Goal: Information Seeking & Learning: Learn about a topic

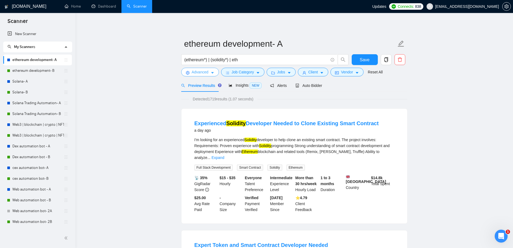
click at [205, 71] on span "Advanced" at bounding box center [200, 72] width 17 height 6
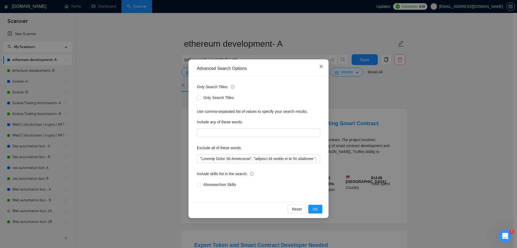
click at [318, 67] on span "Close" at bounding box center [321, 66] width 15 height 15
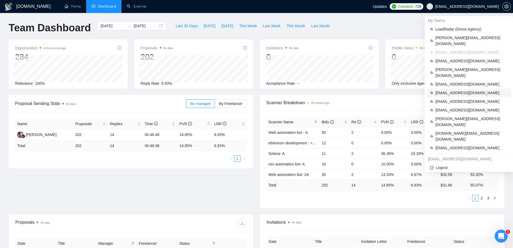
click at [448, 90] on span "[EMAIL_ADDRESS][DOMAIN_NAME]" at bounding box center [472, 93] width 72 height 6
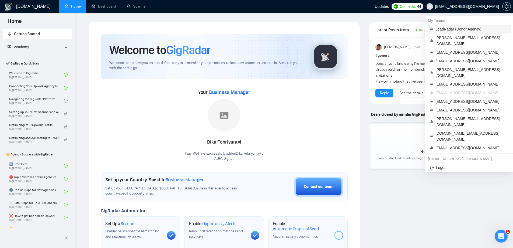
click at [453, 29] on span "LeadRadar (Donor Agency)" at bounding box center [472, 29] width 72 height 6
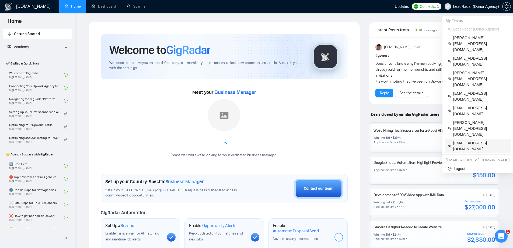
click at [463, 140] on span "[EMAIL_ADDRESS][DOMAIN_NAME]" at bounding box center [481, 146] width 54 height 12
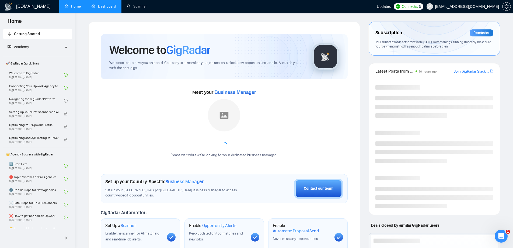
click at [108, 9] on link "Dashboard" at bounding box center [104, 6] width 25 height 5
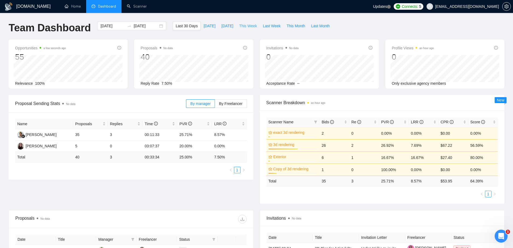
click at [251, 26] on span "This Week" at bounding box center [248, 26] width 18 height 6
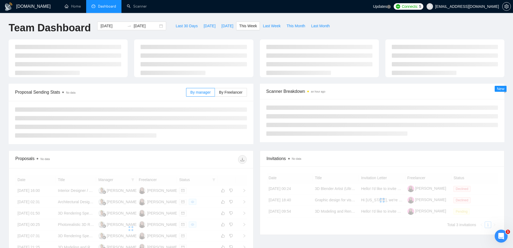
type input "[DATE]"
type input "2025-08-17"
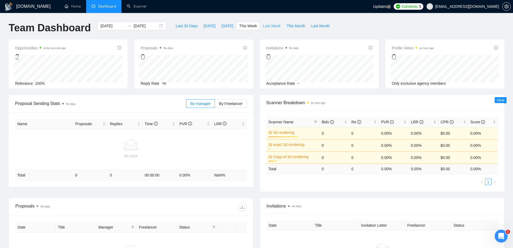
click at [269, 24] on span "Last Week" at bounding box center [272, 26] width 18 height 6
type input "2025-08-04"
type input "[DATE]"
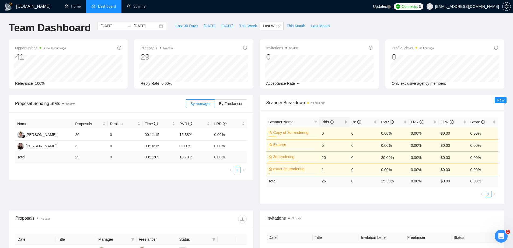
click at [325, 123] on span "Bids" at bounding box center [328, 122] width 12 height 4
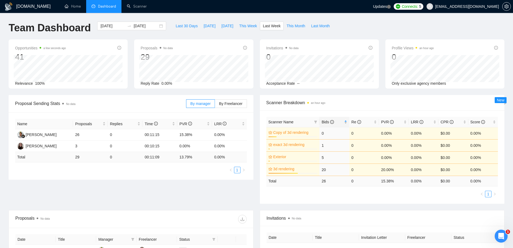
click at [326, 122] on span "Bids" at bounding box center [328, 122] width 12 height 4
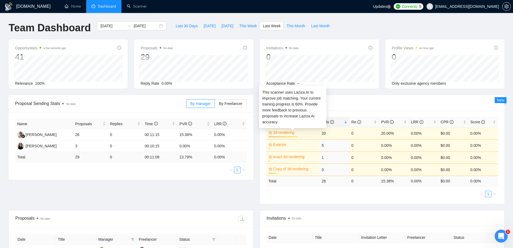
click at [290, 133] on link "3d rendering" at bounding box center [295, 132] width 43 height 6
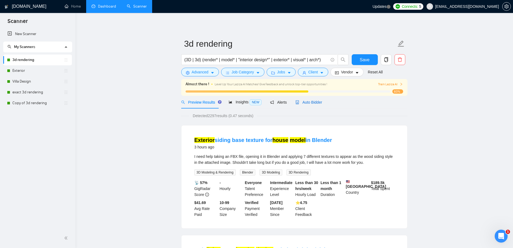
click at [316, 104] on span "Auto Bidder" at bounding box center [309, 102] width 27 height 4
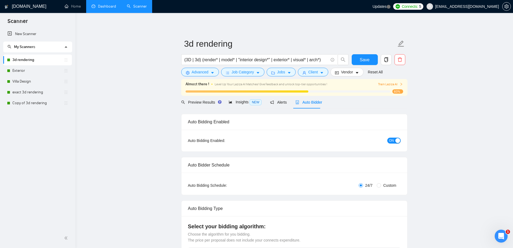
checkbox input "true"
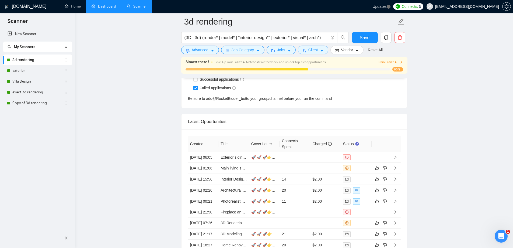
scroll to position [1455, 0]
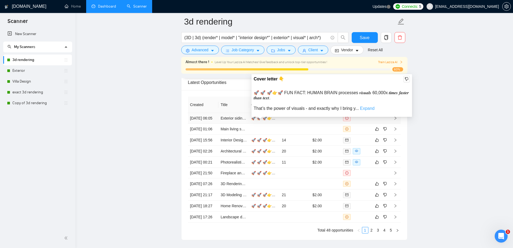
click at [366, 108] on link "Expand" at bounding box center [367, 108] width 15 height 5
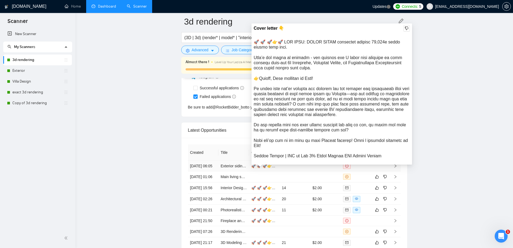
scroll to position [1401, 0]
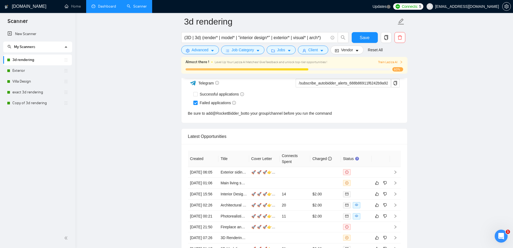
click at [108, 9] on link "Dashboard" at bounding box center [104, 6] width 25 height 5
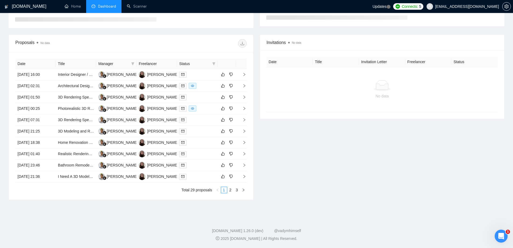
scroll to position [71, 0]
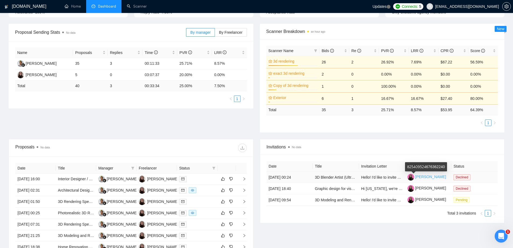
click at [423, 177] on link "Mariia Yanushkevych" at bounding box center [427, 176] width 39 height 4
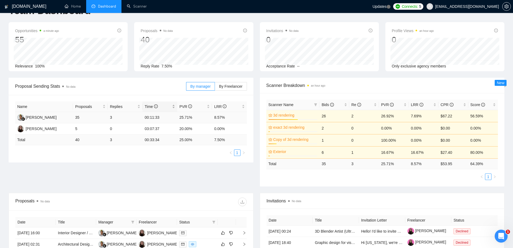
scroll to position [0, 0]
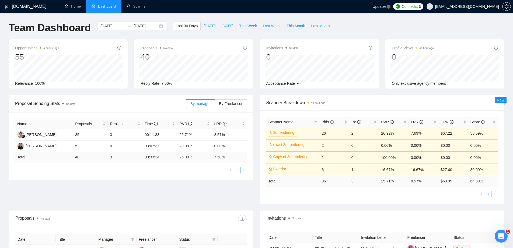
click at [272, 25] on span "Last Week" at bounding box center [272, 26] width 18 height 6
type input "2025-08-04"
type input "2025-08-10"
click at [292, 23] on span "This Month" at bounding box center [296, 26] width 19 height 6
type input "2025-08-01"
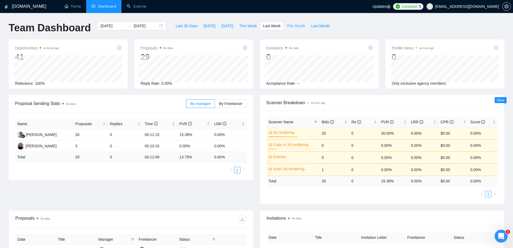
type input "2025-08-31"
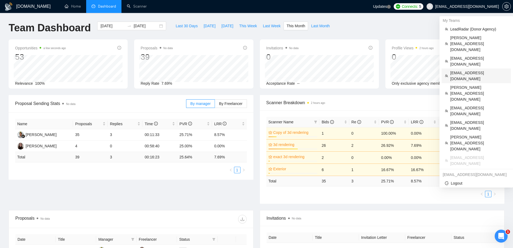
click at [460, 70] on span "aguldbeck@gmail.com" at bounding box center [479, 76] width 57 height 12
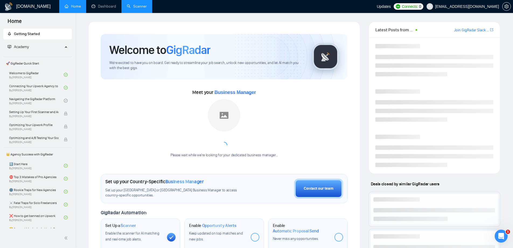
click at [143, 5] on link "Scanner" at bounding box center [137, 6] width 20 height 5
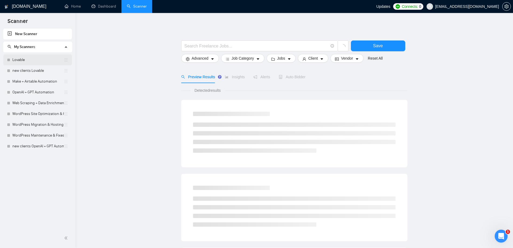
click at [28, 61] on link "Lovable" at bounding box center [37, 59] width 51 height 11
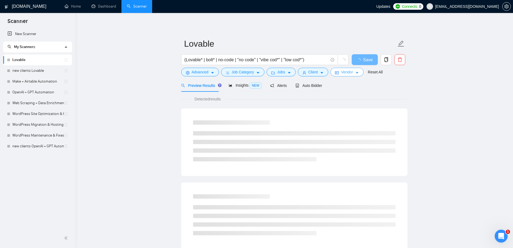
click at [341, 74] on span "Vendor" at bounding box center [347, 72] width 12 height 6
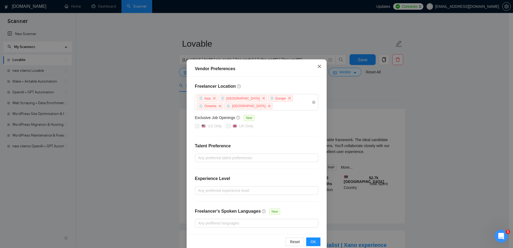
click at [318, 67] on icon "close" at bounding box center [319, 66] width 3 height 3
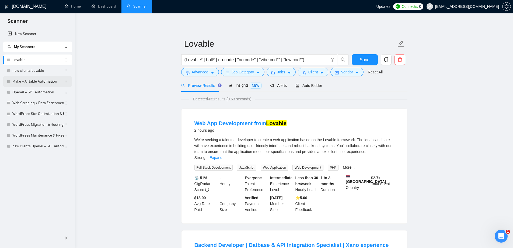
click at [35, 86] on link "Make + Airtable Automation" at bounding box center [37, 81] width 51 height 11
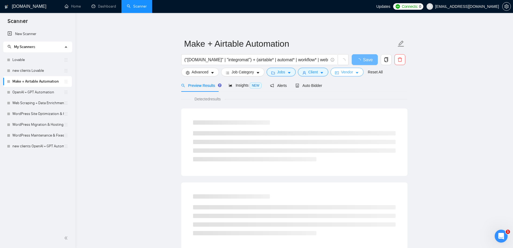
click at [338, 74] on button "Vendor" at bounding box center [347, 72] width 33 height 9
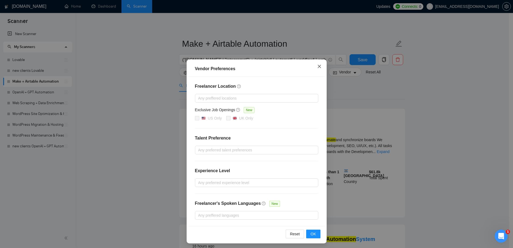
click at [318, 68] on icon "close" at bounding box center [319, 66] width 4 height 4
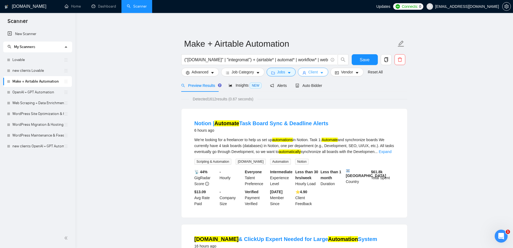
click at [313, 74] on span "Client" at bounding box center [314, 72] width 10 height 6
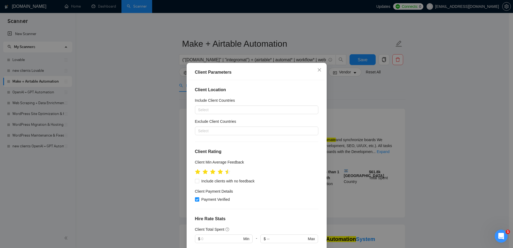
click at [378, 107] on div "Client Parameters Client Location Include Client Countries Select Exclude Clien…" at bounding box center [256, 124] width 513 height 248
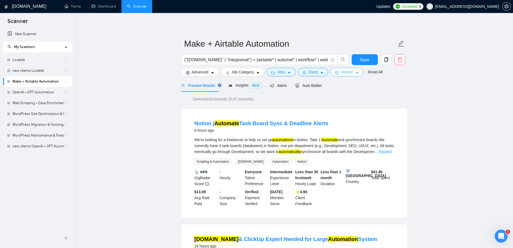
click at [351, 71] on span "Vendor" at bounding box center [347, 72] width 12 height 6
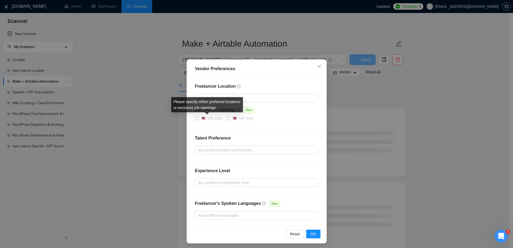
click at [199, 119] on span "US Only" at bounding box center [211, 118] width 25 height 6
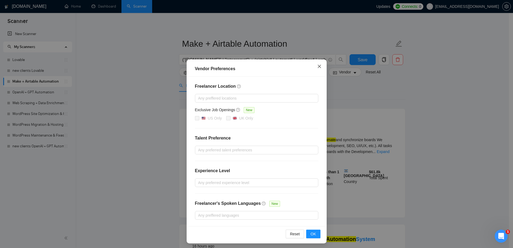
click at [317, 64] on icon "close" at bounding box center [319, 66] width 4 height 4
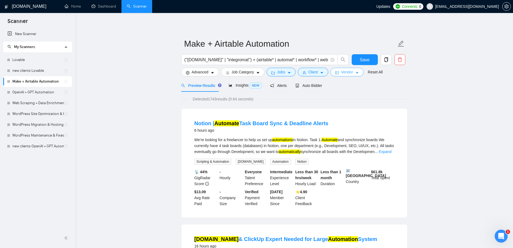
click at [353, 74] on button "Vendor" at bounding box center [347, 72] width 33 height 9
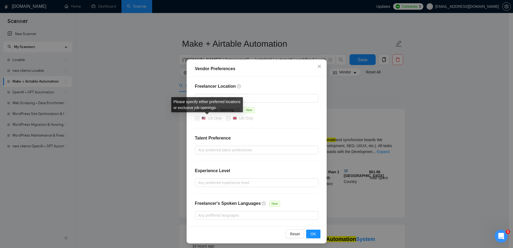
click at [195, 117] on span at bounding box center [197, 118] width 4 height 4
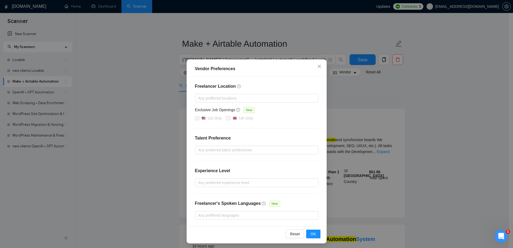
click at [415, 91] on div "Vendor Preferences Freelancer Location Any preffered locations Exclusive Job Op…" at bounding box center [256, 124] width 513 height 248
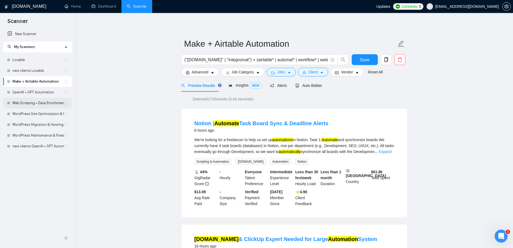
click at [37, 107] on link "Web Scraping + Data Enrichment Automation" at bounding box center [37, 103] width 51 height 11
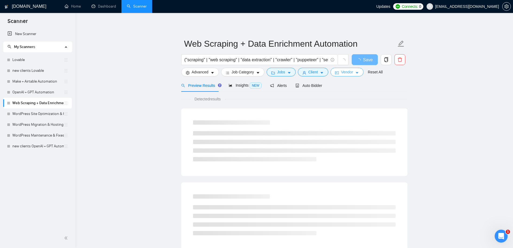
click at [352, 73] on button "Vendor" at bounding box center [347, 72] width 33 height 9
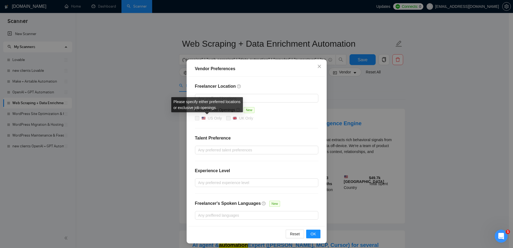
click at [195, 116] on span at bounding box center [197, 118] width 4 height 4
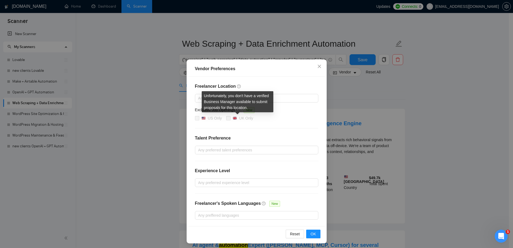
click at [226, 119] on span at bounding box center [228, 118] width 4 height 4
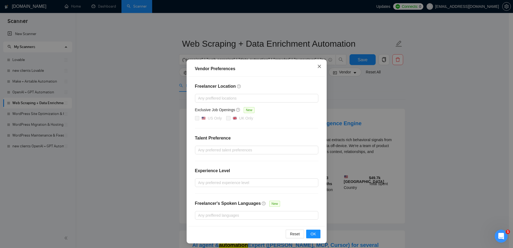
click at [314, 67] on span "Close" at bounding box center [319, 66] width 15 height 15
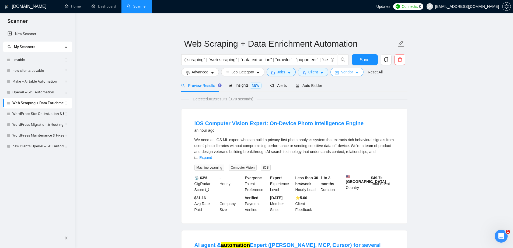
click at [346, 73] on span "Vendor" at bounding box center [347, 72] width 12 height 6
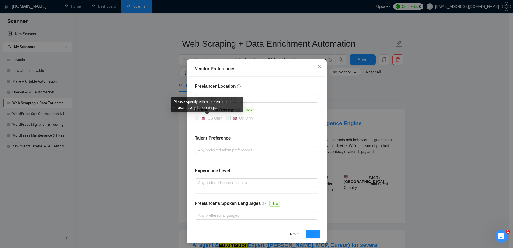
click at [195, 118] on span at bounding box center [197, 118] width 4 height 4
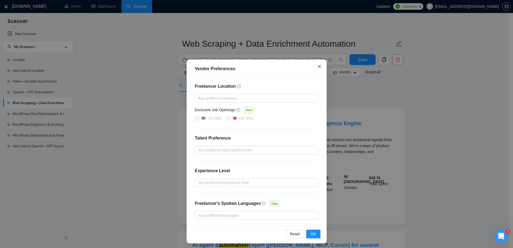
click at [317, 65] on icon "close" at bounding box center [319, 66] width 4 height 4
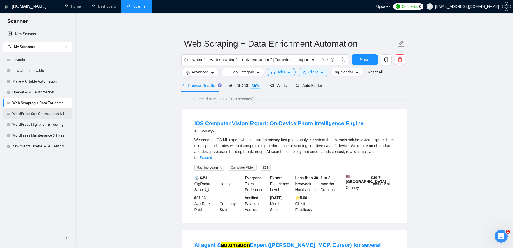
click at [32, 116] on link "WordPress Site Optimization & Hardening" at bounding box center [37, 113] width 51 height 11
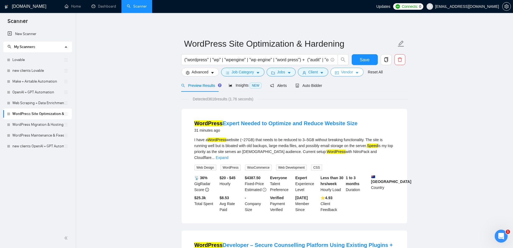
click at [352, 74] on button "Vendor" at bounding box center [347, 72] width 33 height 9
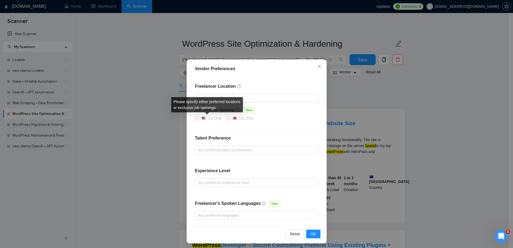
click at [195, 117] on span at bounding box center [197, 118] width 4 height 4
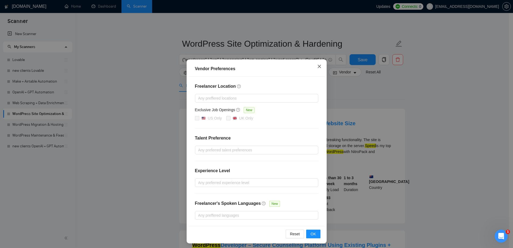
click at [319, 65] on icon "close" at bounding box center [319, 66] width 3 height 3
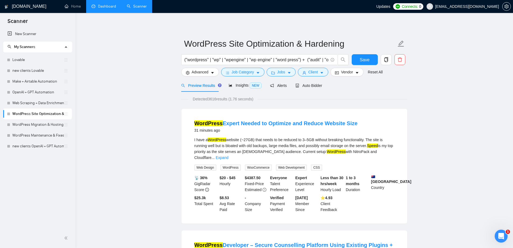
click at [101, 5] on link "Dashboard" at bounding box center [104, 6] width 25 height 5
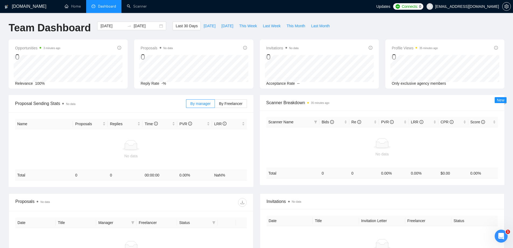
click at [153, 12] on ul "Home Dashboard Scanner" at bounding box center [216, 6] width 320 height 13
click at [147, 9] on link "Scanner" at bounding box center [137, 6] width 20 height 5
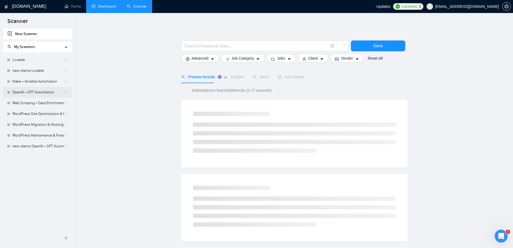
click at [31, 91] on link "OpenAI + GPT Automation" at bounding box center [37, 92] width 51 height 11
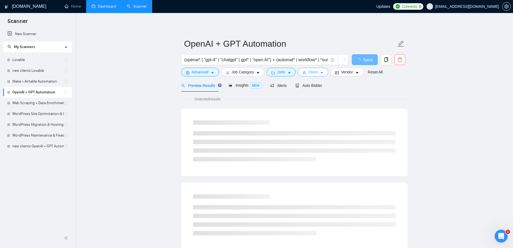
click at [322, 71] on span "caret-down" at bounding box center [322, 73] width 4 height 4
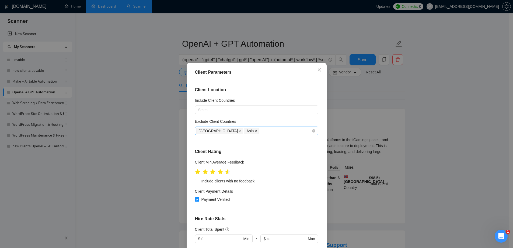
click at [255, 131] on icon "close" at bounding box center [256, 130] width 3 height 3
click at [239, 130] on icon "close" at bounding box center [240, 131] width 2 height 2
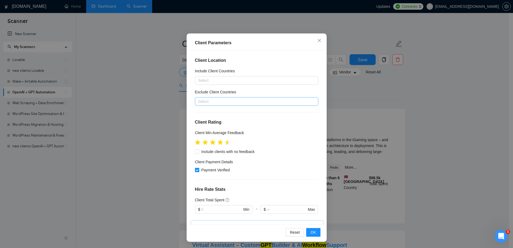
scroll to position [30, 0]
click at [449, 174] on div "Client Parameters Client Location Include Client Countries Select Exclude Clien…" at bounding box center [256, 124] width 513 height 248
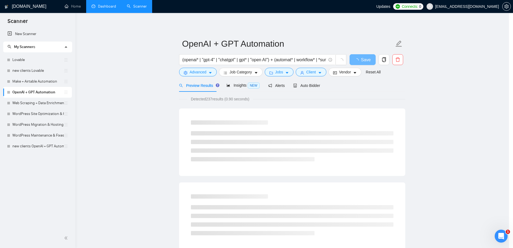
scroll to position [0, 0]
click at [356, 71] on icon "caret-down" at bounding box center [357, 73] width 4 height 4
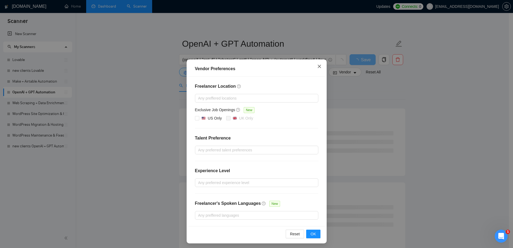
click at [317, 67] on icon "close" at bounding box center [319, 66] width 4 height 4
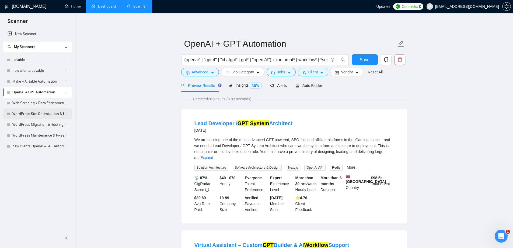
click at [30, 118] on link "WordPress Site Optimization & Hardening" at bounding box center [37, 113] width 51 height 11
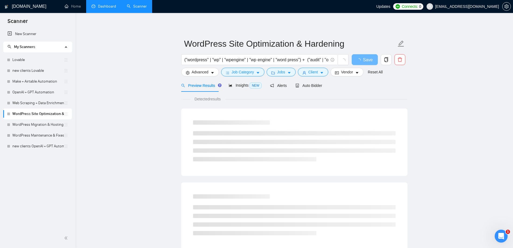
drag, startPoint x: 32, startPoint y: 93, endPoint x: 108, endPoint y: 105, distance: 77.0
click at [32, 93] on link "OpenAI + GPT Automation" at bounding box center [37, 92] width 51 height 11
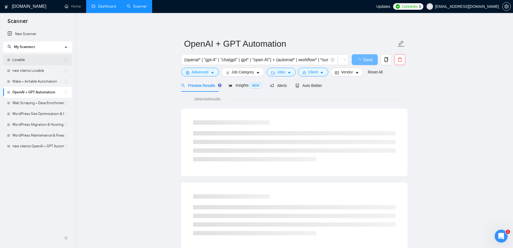
click at [29, 59] on link "Lovable" at bounding box center [37, 59] width 51 height 11
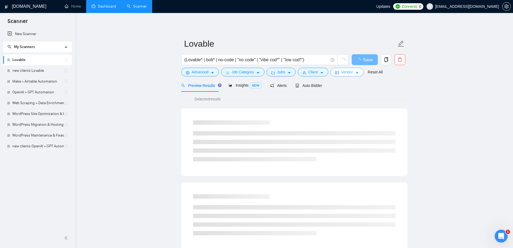
click at [352, 74] on button "Vendor" at bounding box center [347, 72] width 33 height 9
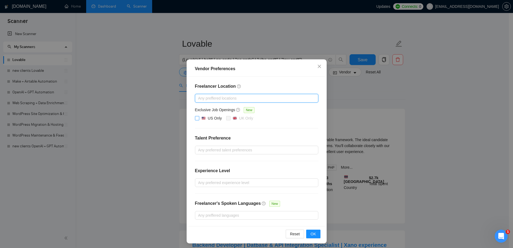
click at [196, 118] on input "US Only" at bounding box center [197, 118] width 4 height 4
checkbox input "false"
click at [318, 67] on icon "close" at bounding box center [319, 66] width 3 height 3
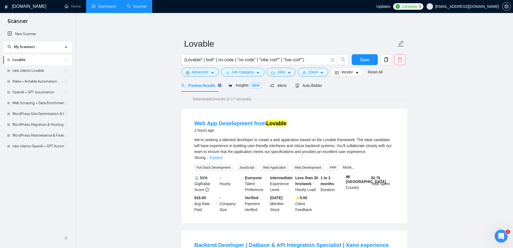
click at [94, 6] on link "Dashboard" at bounding box center [104, 6] width 25 height 5
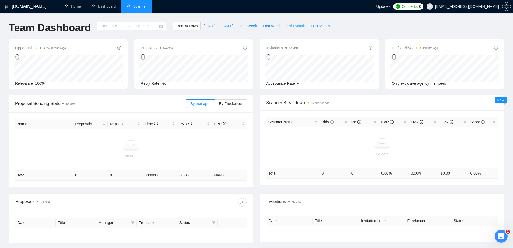
type input "[DATE]"
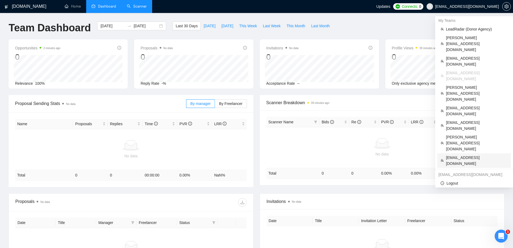
click at [457, 154] on span "[EMAIL_ADDRESS][DOMAIN_NAME]" at bounding box center [477, 160] width 62 height 12
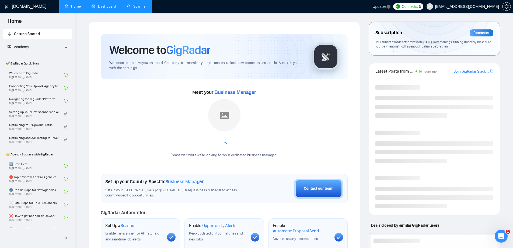
click at [103, 5] on link "Dashboard" at bounding box center [104, 6] width 25 height 5
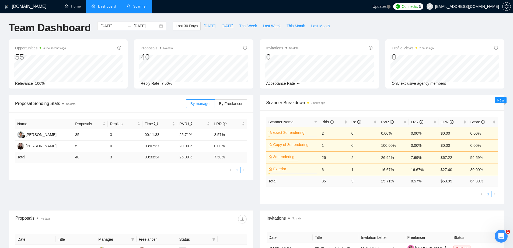
click at [204, 25] on span "[DATE]" at bounding box center [210, 26] width 12 height 6
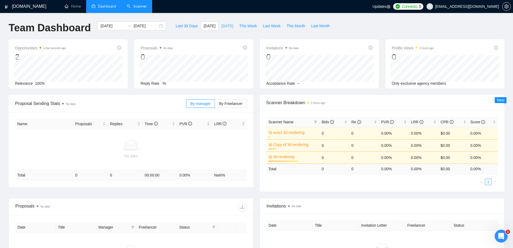
click at [222, 26] on span "[DATE]" at bounding box center [228, 26] width 12 height 6
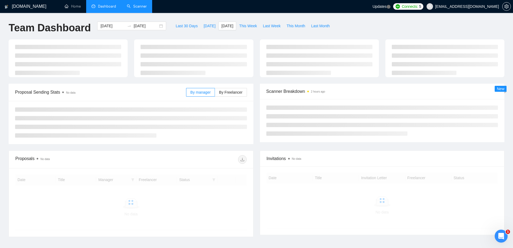
type input "2025-08-10"
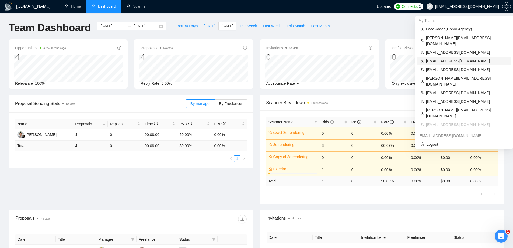
click at [437, 58] on span "[EMAIL_ADDRESS][DOMAIN_NAME]" at bounding box center [467, 61] width 82 height 6
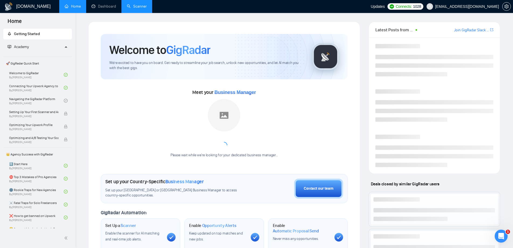
click at [131, 9] on link "Scanner" at bounding box center [137, 6] width 20 height 5
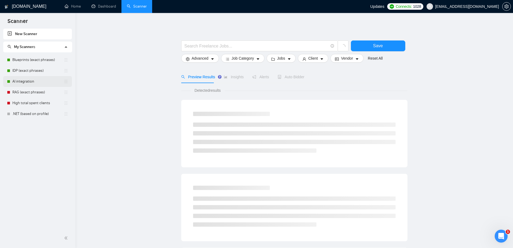
click at [30, 83] on link "AI integration" at bounding box center [37, 81] width 51 height 11
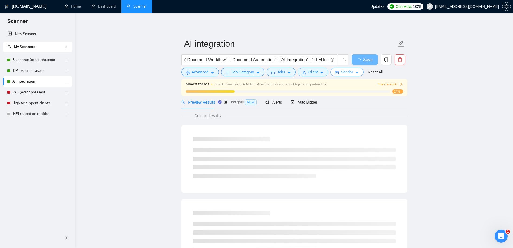
click at [348, 74] on span "Vendor" at bounding box center [347, 72] width 12 height 6
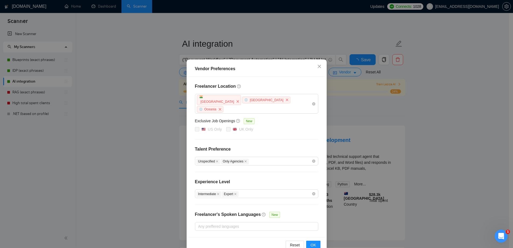
click at [437, 99] on div "Vendor Preferences Freelancer Location [GEOGRAPHIC_DATA] [GEOGRAPHIC_DATA] [GEO…" at bounding box center [256, 124] width 513 height 248
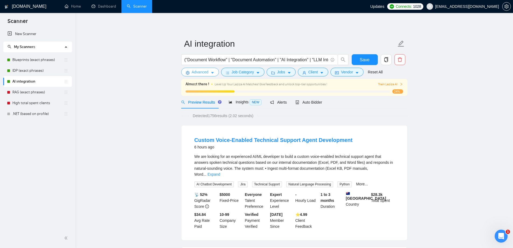
click at [206, 73] on span "Advanced" at bounding box center [200, 72] width 17 height 6
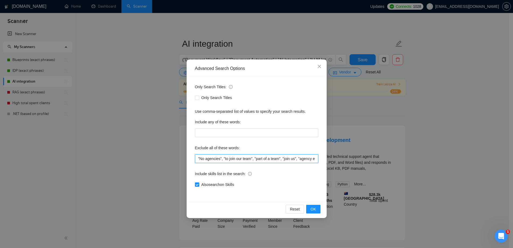
click at [272, 159] on input ""No agencies", "to join our team", "part of a team", "join us", "agency environ…" at bounding box center [256, 158] width 123 height 9
click at [320, 67] on icon "close" at bounding box center [319, 66] width 3 height 3
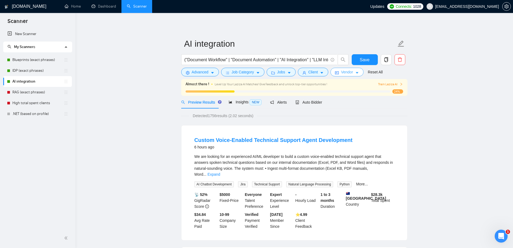
click at [346, 71] on span "Vendor" at bounding box center [347, 72] width 12 height 6
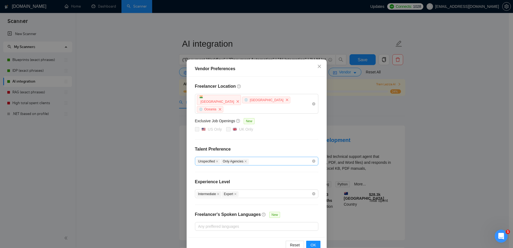
click at [271, 158] on div "Unspecified Only Agencies" at bounding box center [253, 161] width 115 height 6
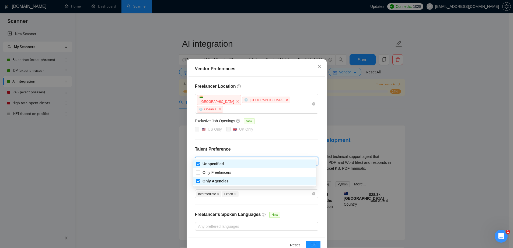
click at [445, 144] on div "Vendor Preferences Freelancer Location India Africa Oceania Exclusive Job Openi…" at bounding box center [256, 124] width 513 height 248
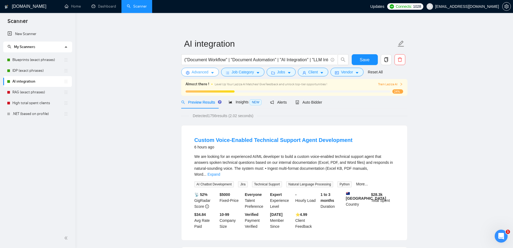
click at [205, 75] on span "Advanced" at bounding box center [200, 72] width 17 height 6
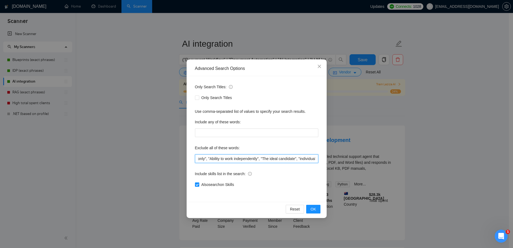
scroll to position [0, 675]
click at [279, 162] on input ""No agencies", "to join our team", "part of a team", "join us", "agency environ…" at bounding box center [256, 158] width 123 height 9
click at [264, 159] on input ""No agencies", "to join our team", "part of a team", "join us", "agency environ…" at bounding box center [256, 158] width 123 height 9
click at [318, 63] on span "Close" at bounding box center [319, 66] width 15 height 15
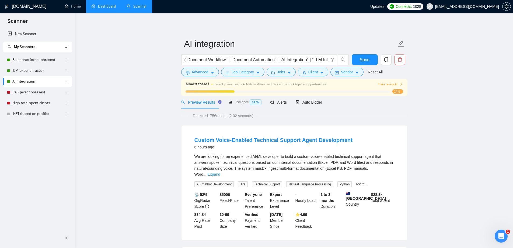
click at [109, 7] on link "Dashboard" at bounding box center [104, 6] width 25 height 5
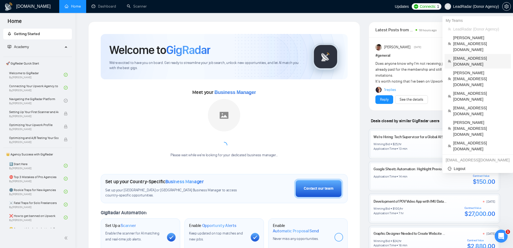
drag, startPoint x: 463, startPoint y: 47, endPoint x: 366, endPoint y: 41, distance: 96.9
click at [463, 55] on span "[EMAIL_ADDRESS][DOMAIN_NAME]" at bounding box center [481, 61] width 54 height 12
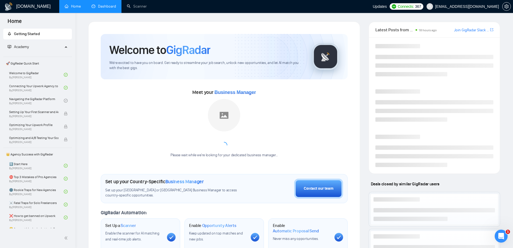
click at [105, 9] on link "Dashboard" at bounding box center [104, 6] width 25 height 5
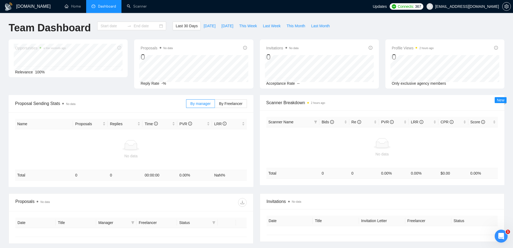
type input "[DATE]"
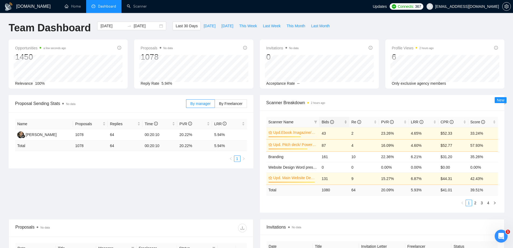
click at [324, 119] on span "Bids" at bounding box center [332, 122] width 21 height 6
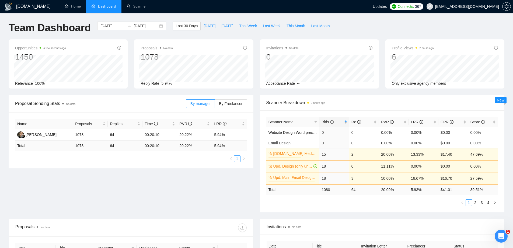
click at [327, 120] on span "Bids" at bounding box center [328, 122] width 12 height 4
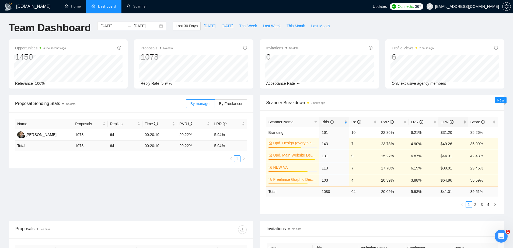
click at [446, 120] on span "CPR" at bounding box center [447, 122] width 13 height 4
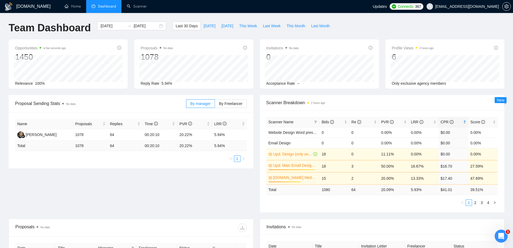
click at [443, 120] on span "CPR" at bounding box center [447, 122] width 13 height 4
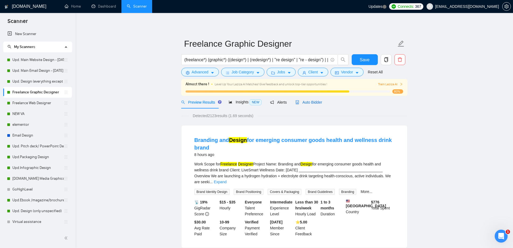
click at [316, 102] on span "Auto Bidder" at bounding box center [309, 102] width 27 height 4
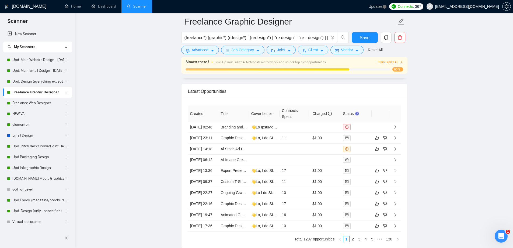
scroll to position [1401, 0]
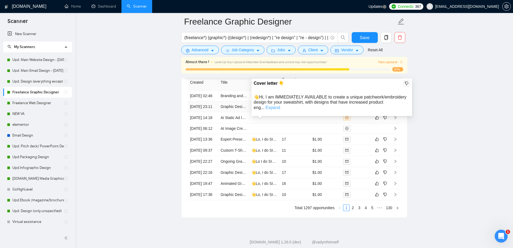
click at [280, 105] on link "Expand" at bounding box center [273, 107] width 15 height 5
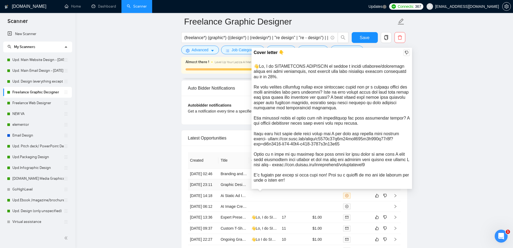
scroll to position [1320, 0]
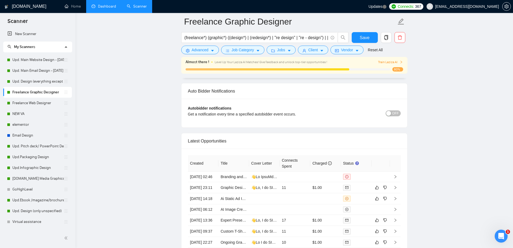
click at [108, 9] on link "Dashboard" at bounding box center [104, 6] width 25 height 5
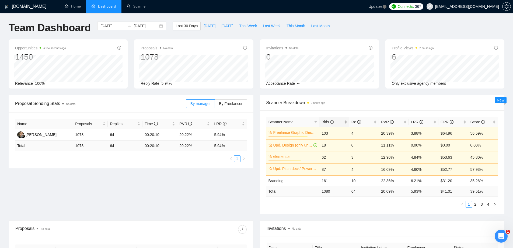
click at [324, 120] on span "Bids" at bounding box center [328, 122] width 12 height 4
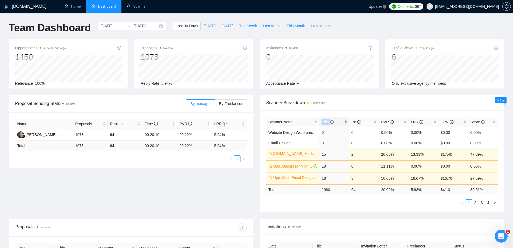
click at [325, 120] on span "Bids" at bounding box center [328, 122] width 12 height 4
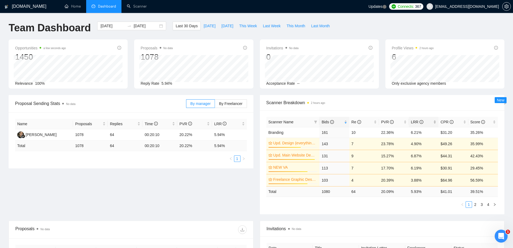
click at [412, 120] on span "LRR" at bounding box center [417, 122] width 12 height 4
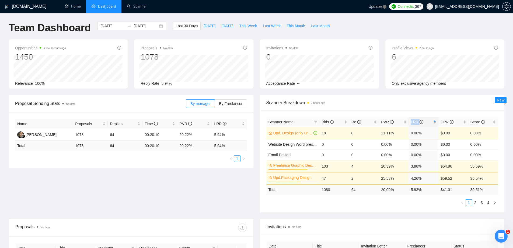
click at [412, 120] on span "LRR" at bounding box center [417, 122] width 12 height 4
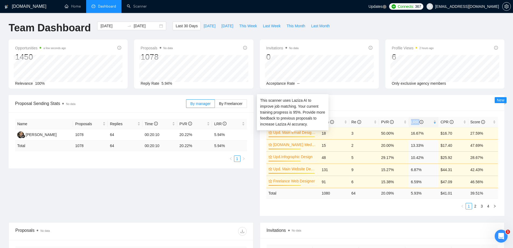
click at [305, 133] on link "Upd. Main Email Design - [DATE]" at bounding box center [295, 132] width 43 height 6
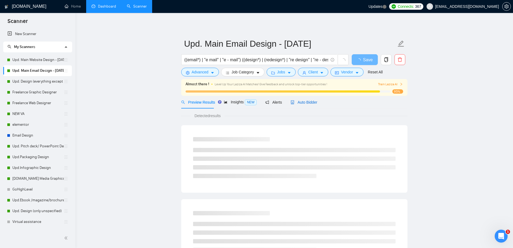
click at [305, 102] on span "Auto Bidder" at bounding box center [304, 102] width 27 height 4
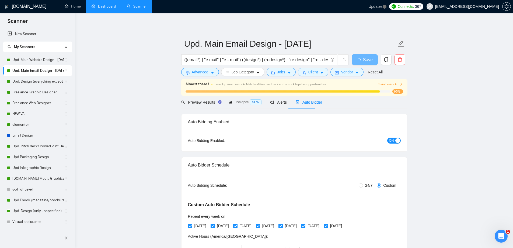
radio input "false"
radio input "true"
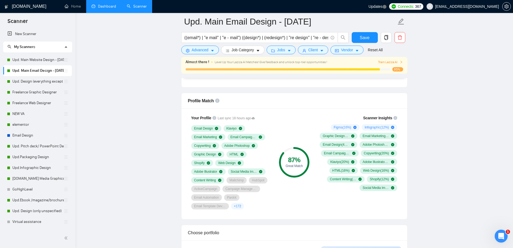
scroll to position [323, 0]
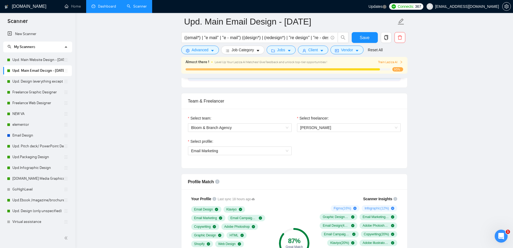
click at [106, 9] on link "Dashboard" at bounding box center [104, 6] width 25 height 5
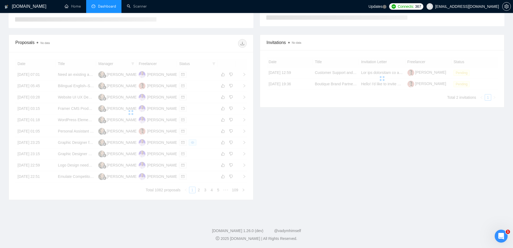
scroll to position [81, 0]
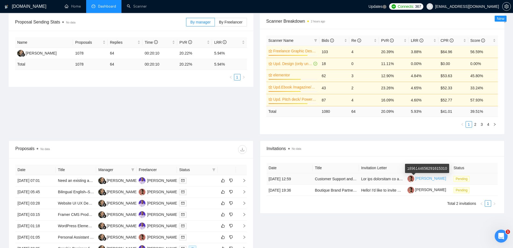
click at [420, 178] on link "[PERSON_NAME]" at bounding box center [427, 178] width 39 height 4
click at [445, 39] on span "CPR" at bounding box center [447, 40] width 13 height 4
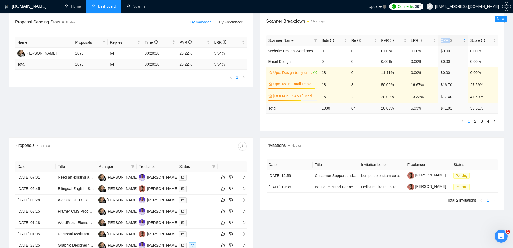
click at [445, 39] on span "CPR" at bounding box center [447, 40] width 13 height 4
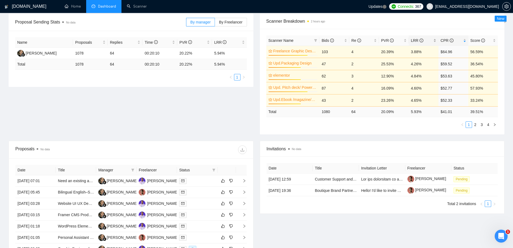
click at [413, 38] on span "LRR" at bounding box center [417, 40] width 12 height 4
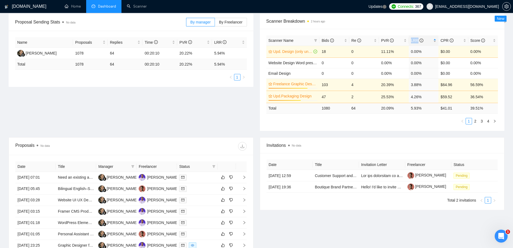
click at [413, 38] on span "LRR" at bounding box center [417, 40] width 12 height 4
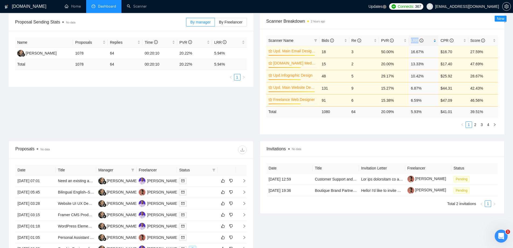
click at [413, 38] on span "LRR" at bounding box center [417, 40] width 12 height 4
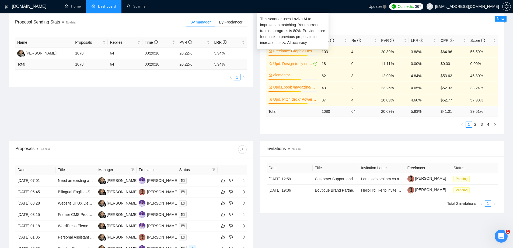
click at [301, 51] on link "Freelance Graphic Designer" at bounding box center [295, 51] width 43 height 6
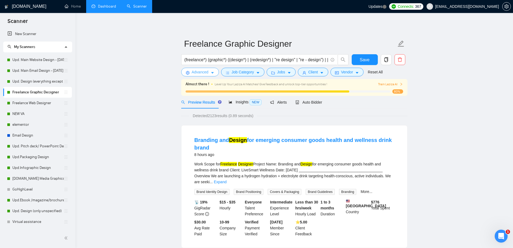
click at [208, 74] on button "Advanced" at bounding box center [200, 72] width 38 height 9
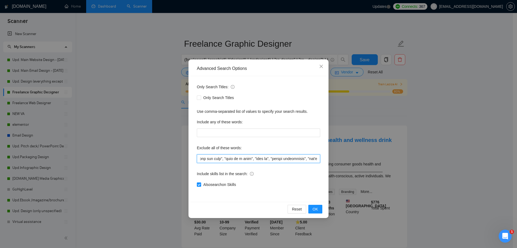
scroll to position [0, 1617]
drag, startPoint x: 290, startPoint y: 158, endPoint x: 431, endPoint y: 172, distance: 141.3
click at [431, 172] on div "Advanced Search Options Only Search Titles: Only Search Titles Use comma-separa…" at bounding box center [258, 124] width 517 height 248
click at [305, 156] on input "text" at bounding box center [258, 158] width 123 height 9
click at [322, 66] on icon "close" at bounding box center [321, 66] width 3 height 3
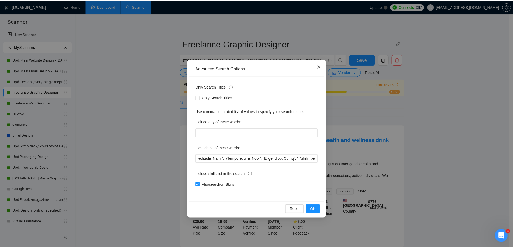
scroll to position [0, 0]
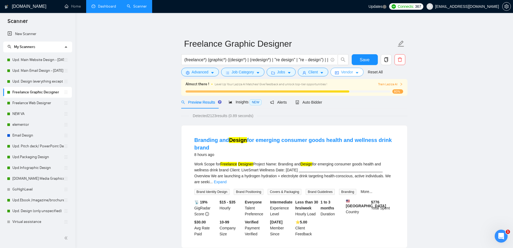
click at [342, 72] on span "Vendor" at bounding box center [347, 72] width 12 height 6
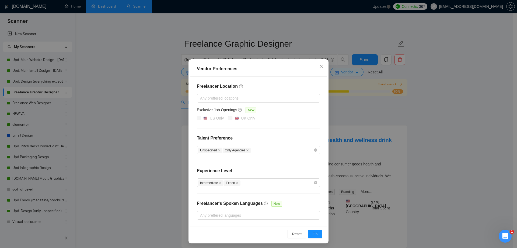
click at [480, 122] on div "Vendor Preferences Freelancer Location Any preffered locations Exclusive Job Op…" at bounding box center [258, 124] width 517 height 248
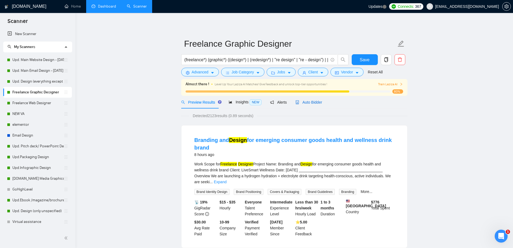
click at [308, 101] on span "Auto Bidder" at bounding box center [309, 102] width 27 height 4
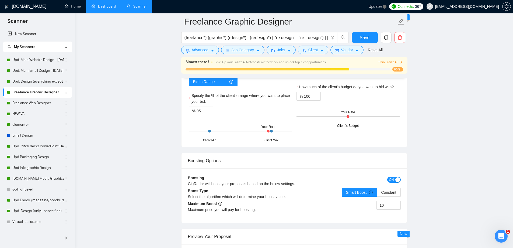
scroll to position [1024, 0]
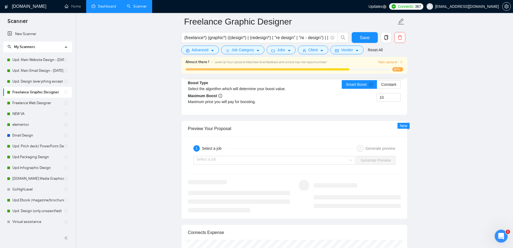
click at [108, 9] on link "Dashboard" at bounding box center [104, 6] width 25 height 5
